Goal: Information Seeking & Learning: Learn about a topic

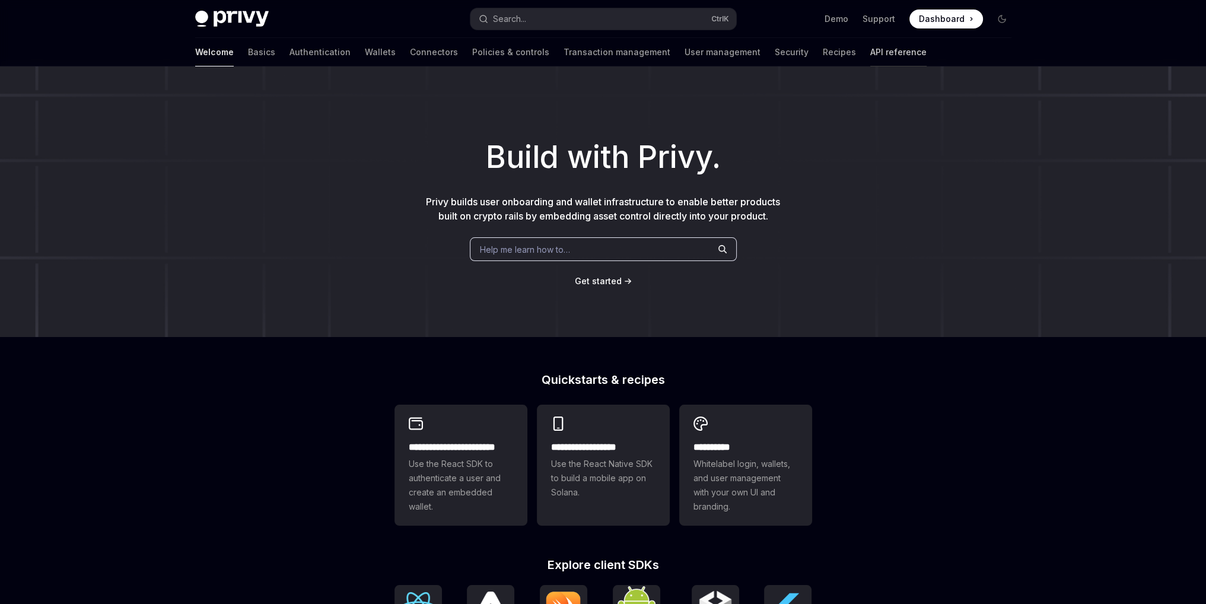
click at [871, 50] on link "API reference" at bounding box center [899, 52] width 56 height 28
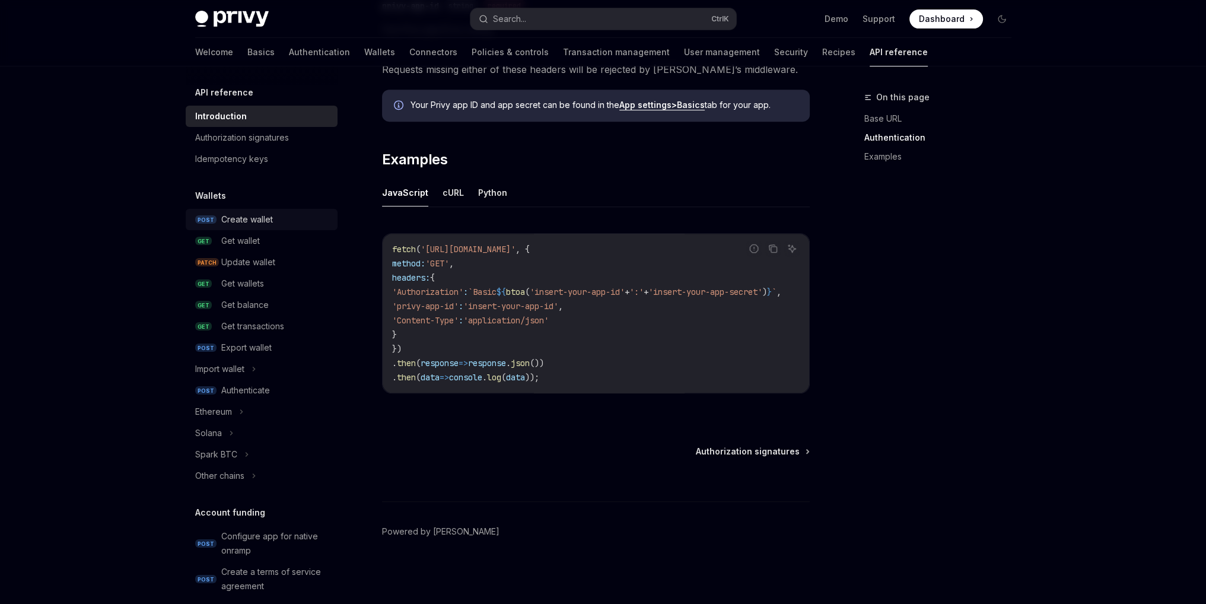
click at [252, 228] on link "POST Create wallet" at bounding box center [262, 219] width 152 height 21
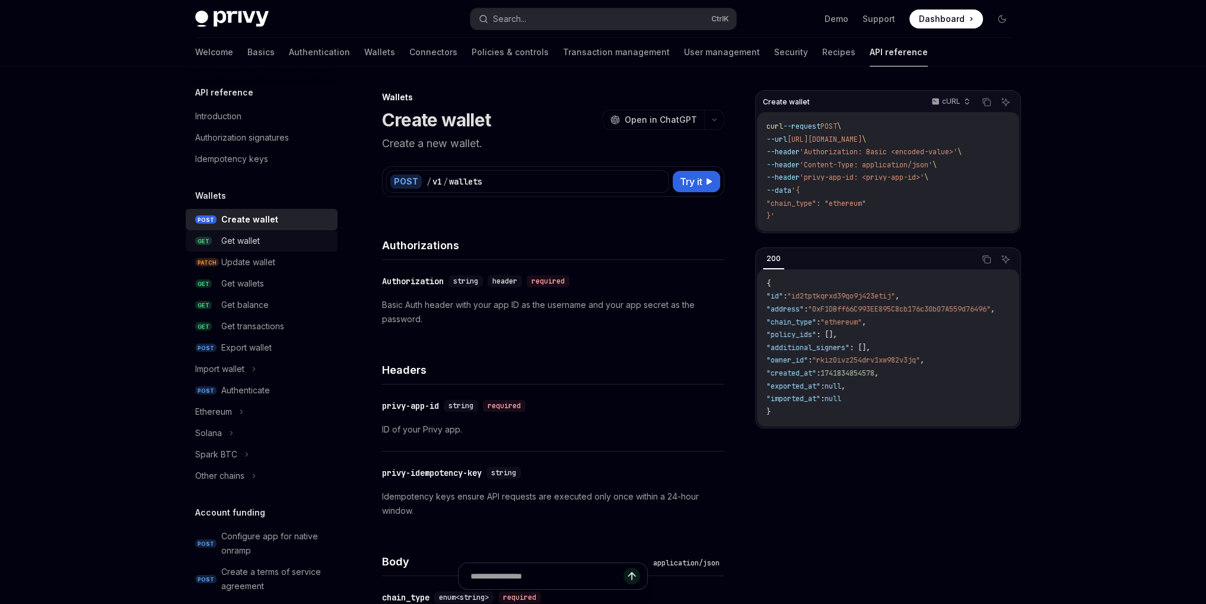
click at [291, 248] on link "GET Get wallet" at bounding box center [262, 240] width 152 height 21
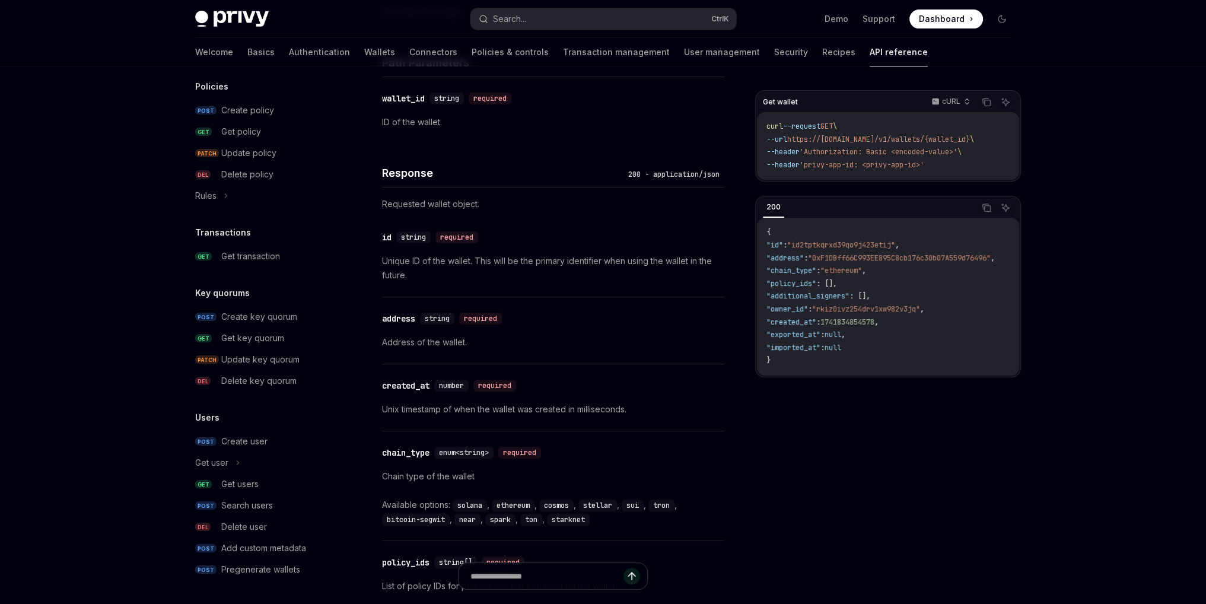
scroll to position [415, 0]
click at [218, 20] on img at bounding box center [232, 19] width 74 height 17
type textarea "*"
